Goal: Check status: Check status

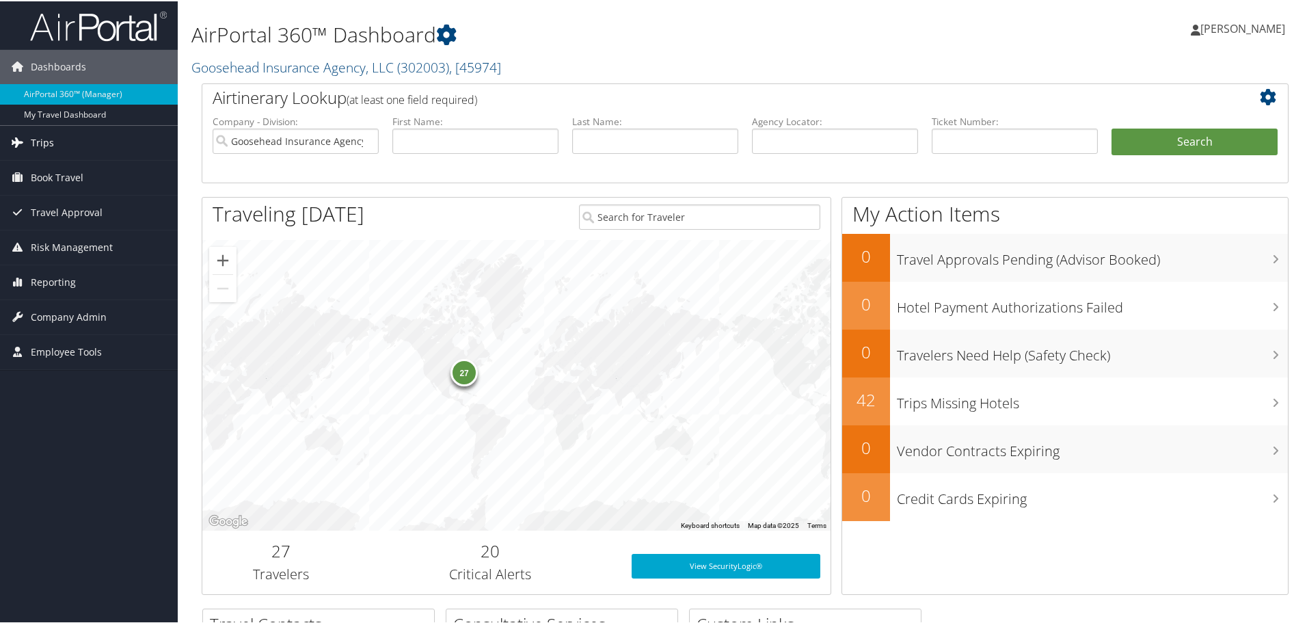
click at [80, 139] on link "Trips" at bounding box center [89, 141] width 178 height 34
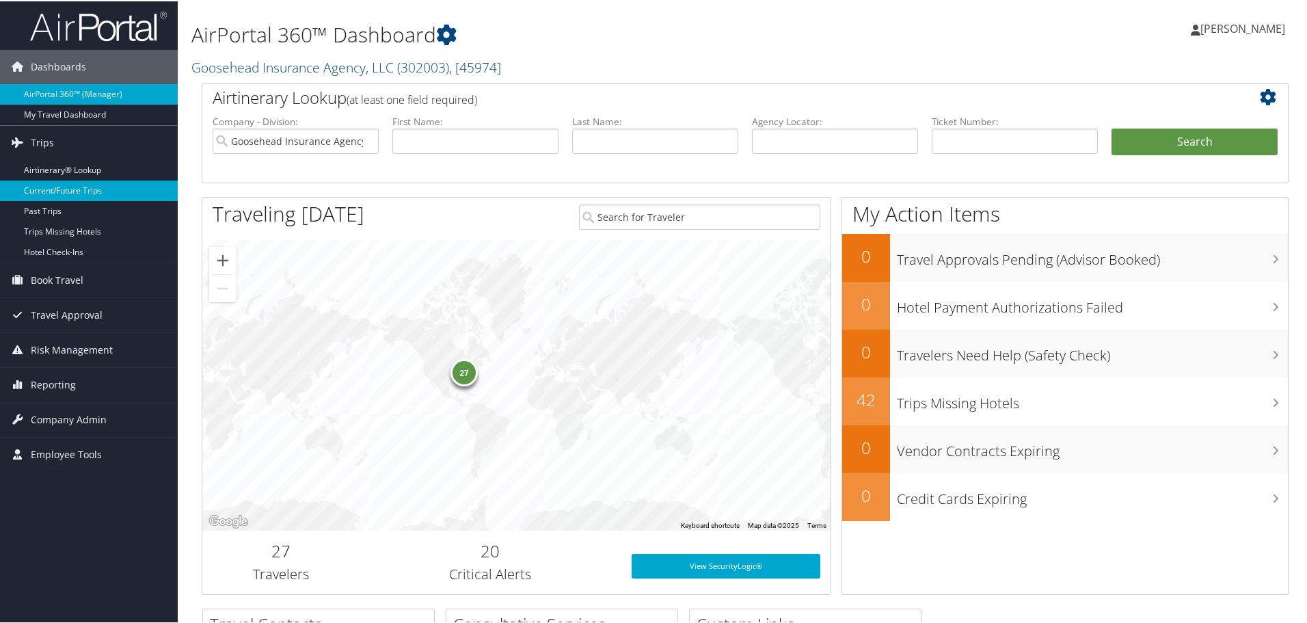
click at [63, 187] on link "Current/Future Trips" at bounding box center [89, 189] width 178 height 21
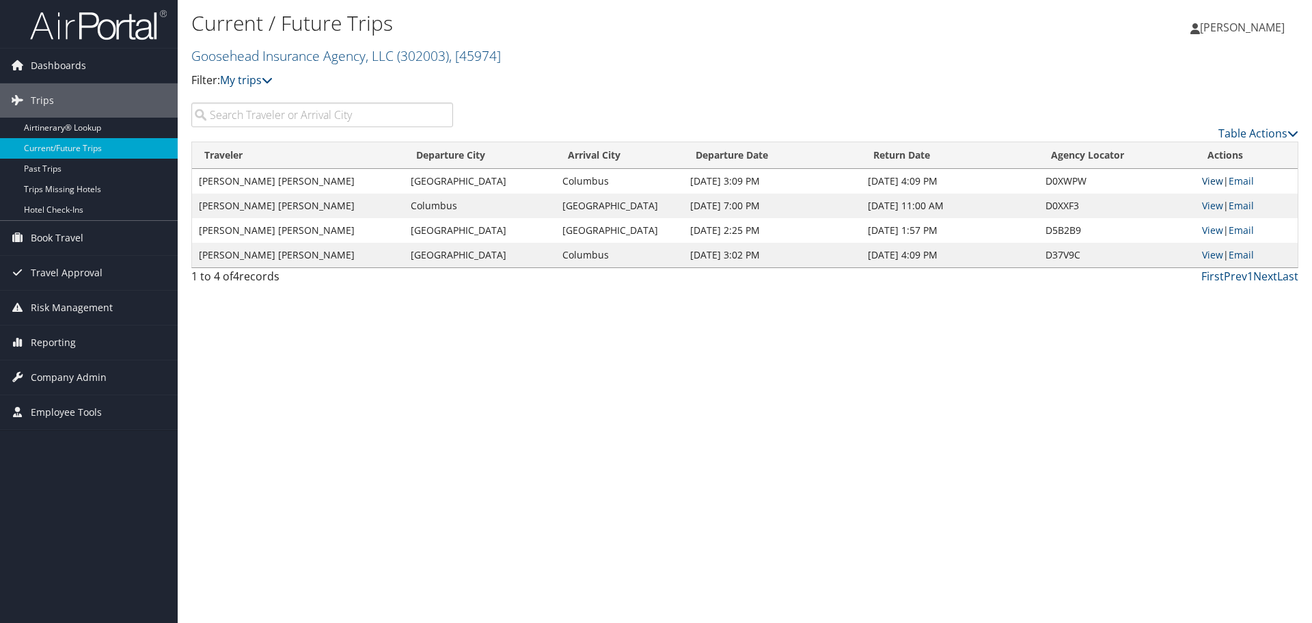
click at [1212, 182] on link "View" at bounding box center [1212, 180] width 21 height 13
click at [1210, 207] on link "View" at bounding box center [1212, 205] width 21 height 13
